Goal: Information Seeking & Learning: Learn about a topic

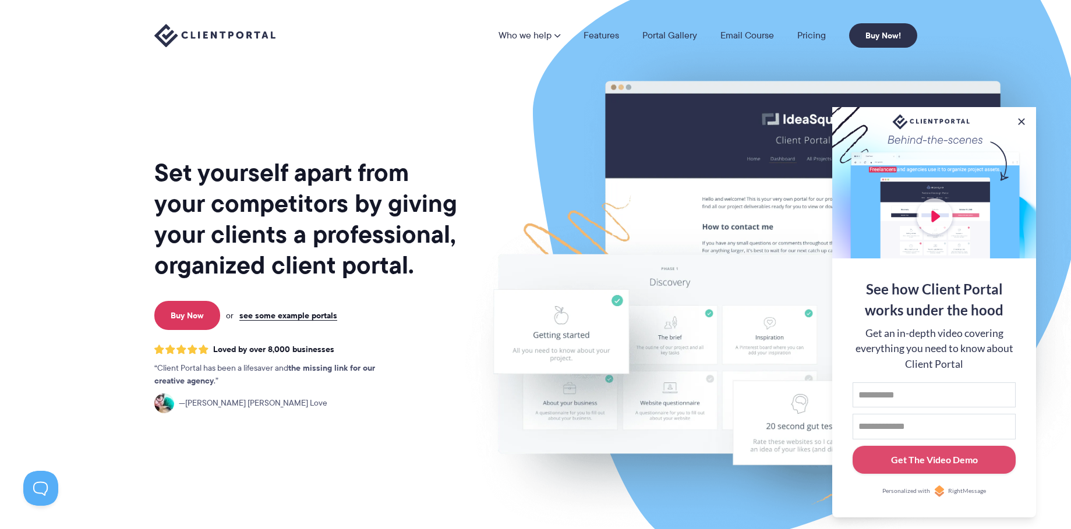
click at [348, 206] on h1 "Set yourself apart from your competitors by giving your clients a professional,…" at bounding box center [306, 218] width 305 height 123
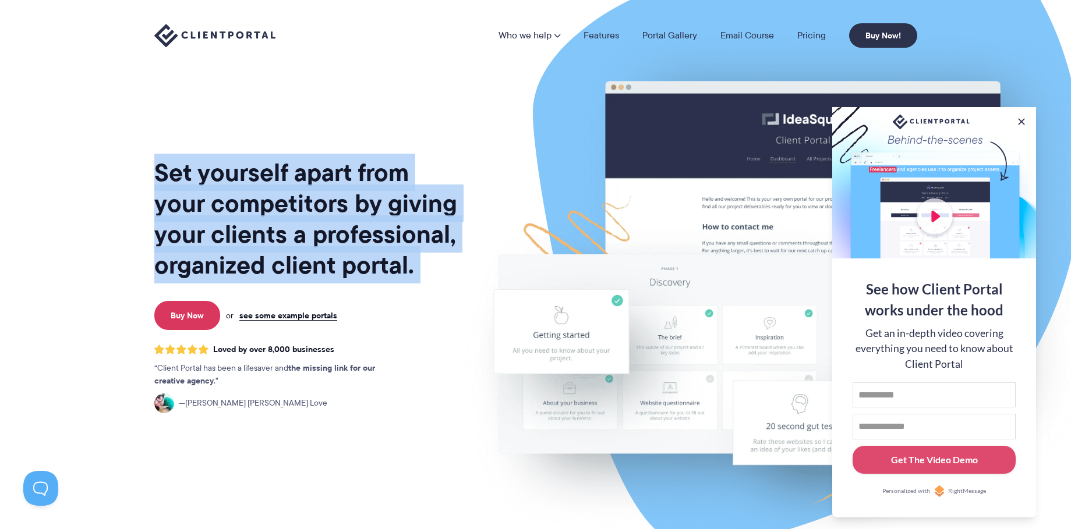
click at [348, 206] on h1 "Set yourself apart from your competitors by giving your clients a professional,…" at bounding box center [306, 218] width 305 height 123
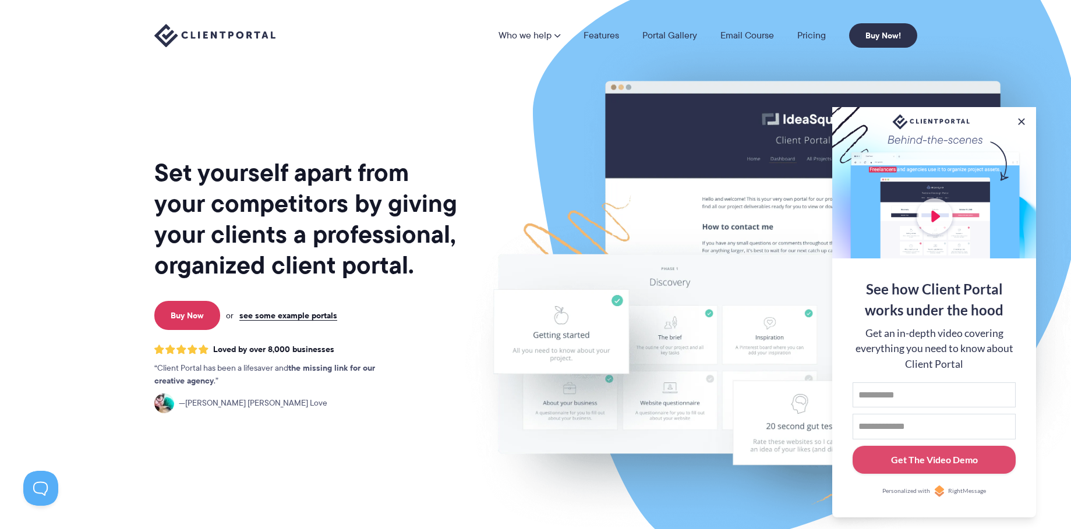
click at [348, 205] on h1 "Set yourself apart from your competitors by giving your clients a professional,…" at bounding box center [306, 218] width 305 height 123
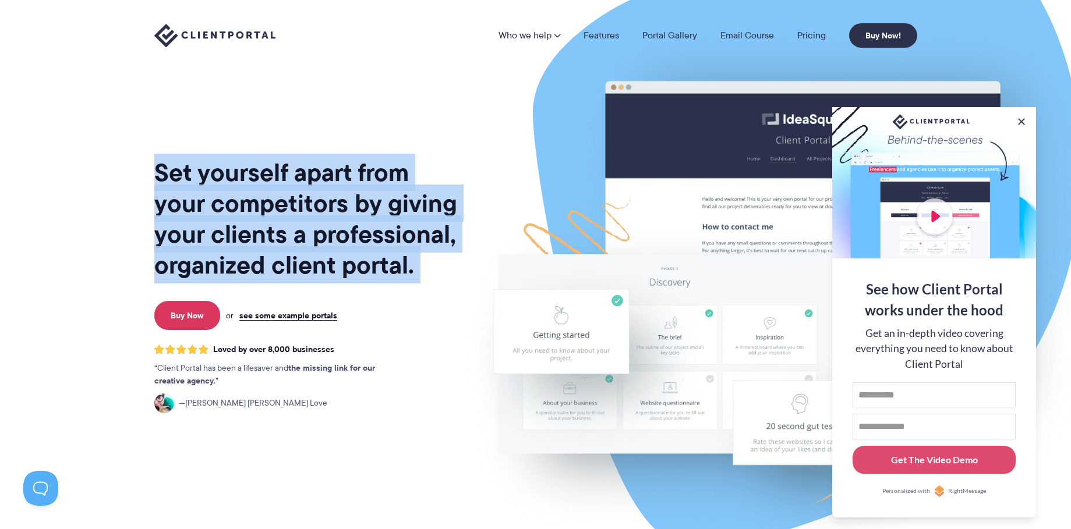
click at [348, 205] on h1 "Set yourself apart from your competitors by giving your clients a professional,…" at bounding box center [306, 218] width 305 height 123
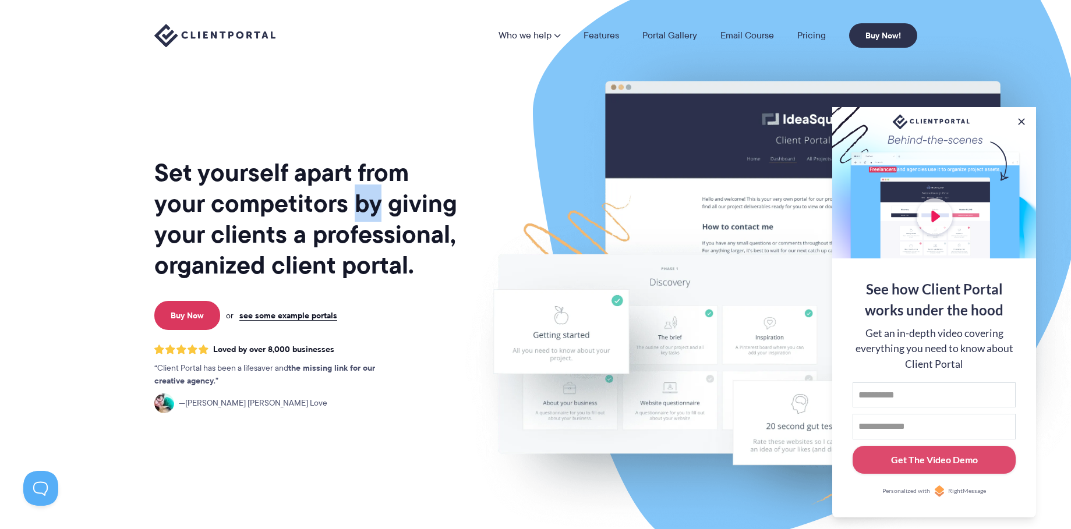
click at [348, 205] on h1 "Set yourself apart from your competitors by giving your clients a professional,…" at bounding box center [306, 218] width 305 height 123
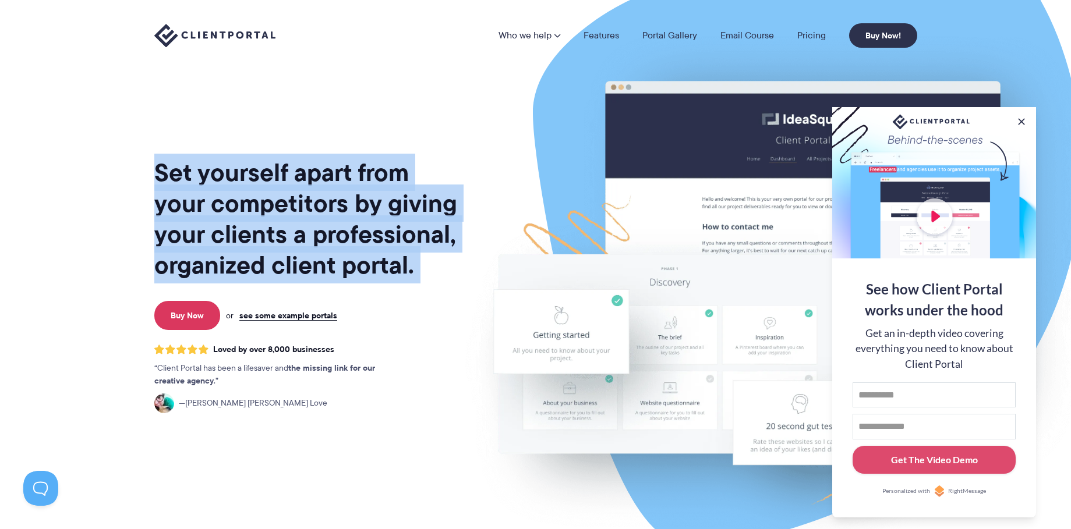
click at [348, 205] on h1 "Set yourself apart from your competitors by giving your clients a professional,…" at bounding box center [306, 218] width 305 height 123
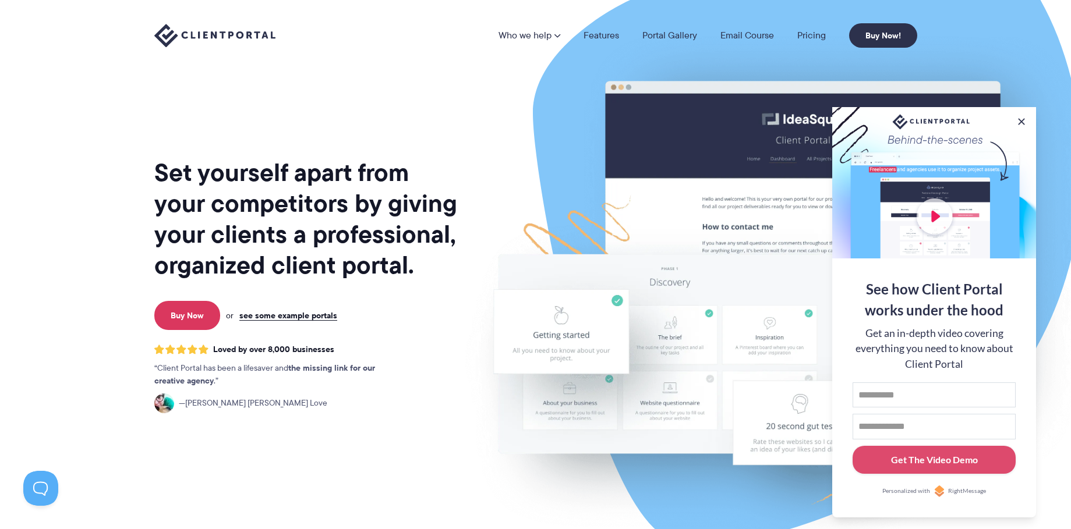
click at [348, 205] on h1 "Set yourself apart from your competitors by giving your clients a professional,…" at bounding box center [306, 218] width 305 height 123
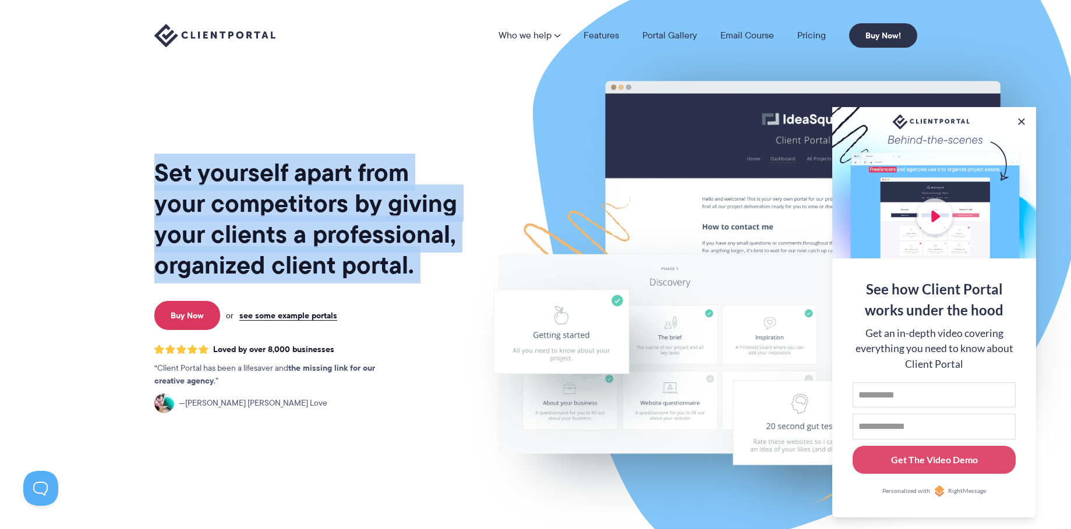
click at [348, 205] on h1 "Set yourself apart from your competitors by giving your clients a professional,…" at bounding box center [306, 218] width 305 height 123
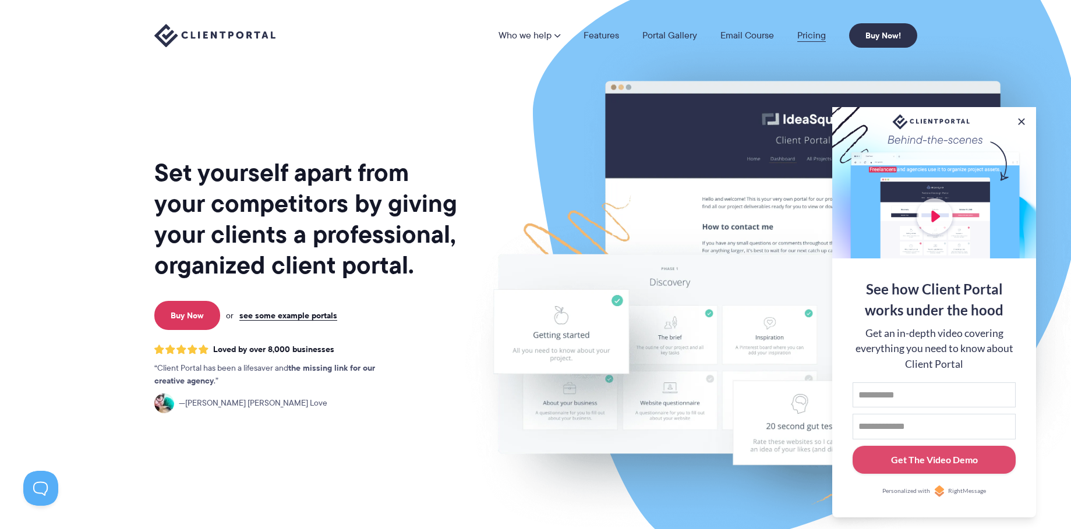
click at [807, 32] on link "Pricing" at bounding box center [811, 35] width 29 height 9
